Goal: Answer question/provide support

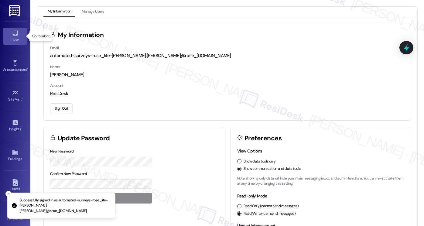
click at [16, 37] on div "Inbox" at bounding box center [15, 39] width 30 height 6
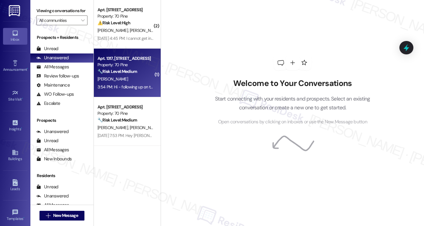
click at [139, 49] on div "Apt. 1317, [STREET_ADDRESS] Property: [STREET_ADDRESS] 🔧 Risk Level: Medium The…" at bounding box center [127, 73] width 67 height 49
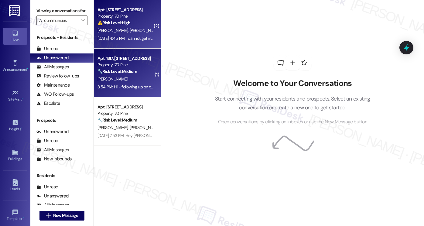
click at [141, 35] on div "[DATE] 4:45 PM: I cannot get into click pay either to see a breakdown. [DATE] 4…" at bounding box center [125, 39] width 57 height 8
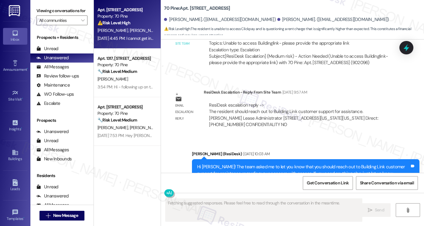
click at [213, 217] on div "Ok thank you. Could you confirm what you're charging me for rent? I noticed a m…" at bounding box center [284, 228] width 228 height 22
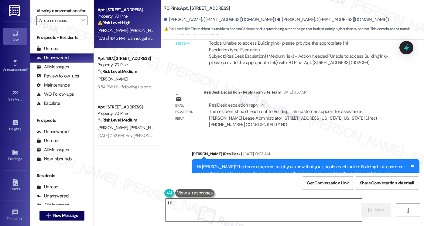
click at [213, 217] on div "Ok thank you. Could you confirm what you're charging me for rent? I noticed a m…" at bounding box center [284, 228] width 228 height 22
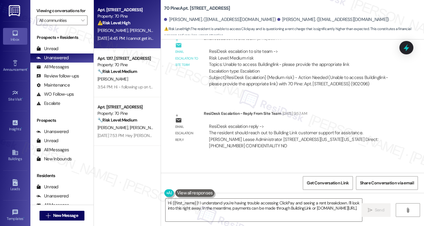
scroll to position [3074, 0]
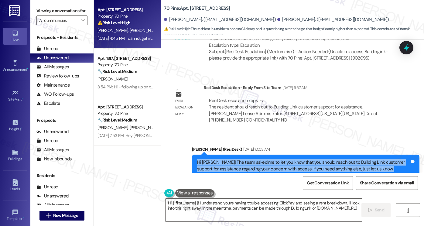
scroll to position [3165, 0]
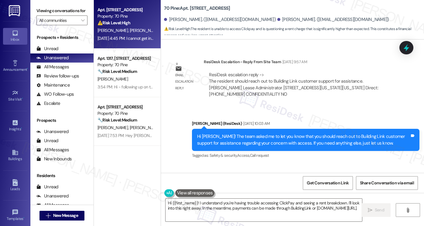
click at [204, 191] on div "Ok thank you. Could you confirm what you're charging me for rent? I noticed a m…" at bounding box center [281, 197] width 213 height 13
click at [226, 191] on div "Ok thank you. Could you confirm what you're charging me for rent? I noticed a m…" at bounding box center [281, 197] width 213 height 13
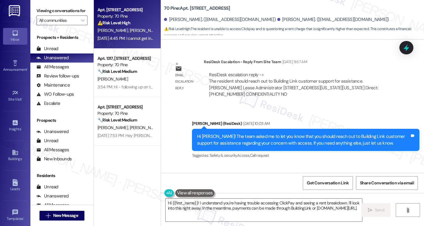
click at [226, 191] on div "Ok thank you. Could you confirm what you're charging me for rent? I noticed a m…" at bounding box center [281, 197] width 213 height 13
click at [192, 191] on div "Ok thank you. Could you confirm what you're charging me for rent? I noticed a m…" at bounding box center [281, 197] width 213 height 13
click at [239, 207] on textarea "Hi {{first_name}}! I understand you're having trouble accessing ClickPay and se…" at bounding box center [264, 210] width 197 height 23
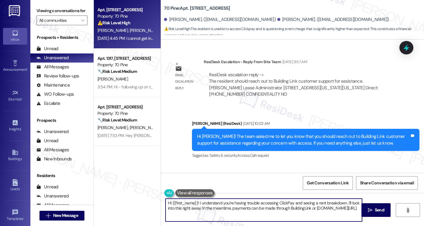
click at [239, 207] on textarea "Hi {{first_name}}! I understand you're having trouble accessing ClickPay and se…" at bounding box center [264, 210] width 197 height 23
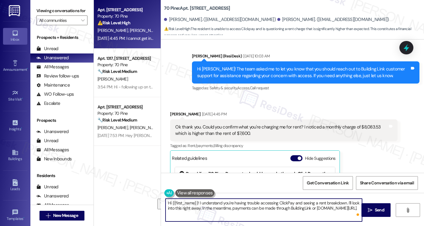
scroll to position [3195, 0]
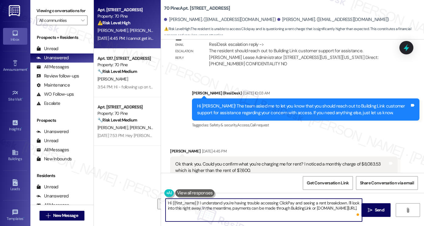
click at [231, 161] on div "Ok thank you. Could you confirm what you're charging me for rent? I noticed a m…" at bounding box center [281, 167] width 213 height 13
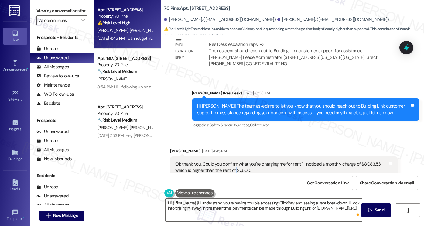
click at [231, 161] on div "Ok thank you. Could you confirm what you're charging me for rent? I noticed a m…" at bounding box center [281, 167] width 213 height 13
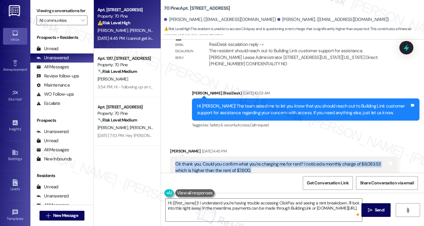
click at [231, 161] on div "Ok thank you. Could you confirm what you're charging me for rent? I noticed a m…" at bounding box center [281, 167] width 213 height 13
copy div "Ok thank you. Could you confirm what you're charging me for rent? I noticed a m…"
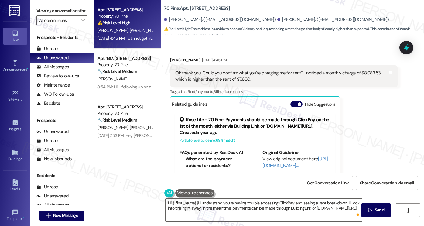
click at [215, 221] on div "I cannot get into click pay either to see a breakdown. Tags and notes" at bounding box center [228, 228] width 117 height 15
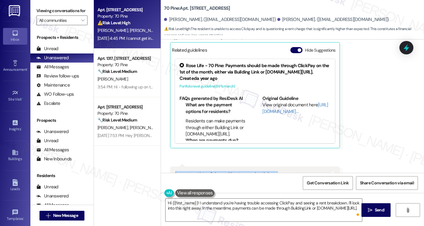
scroll to position [3377, 0]
